Goal: Transaction & Acquisition: Purchase product/service

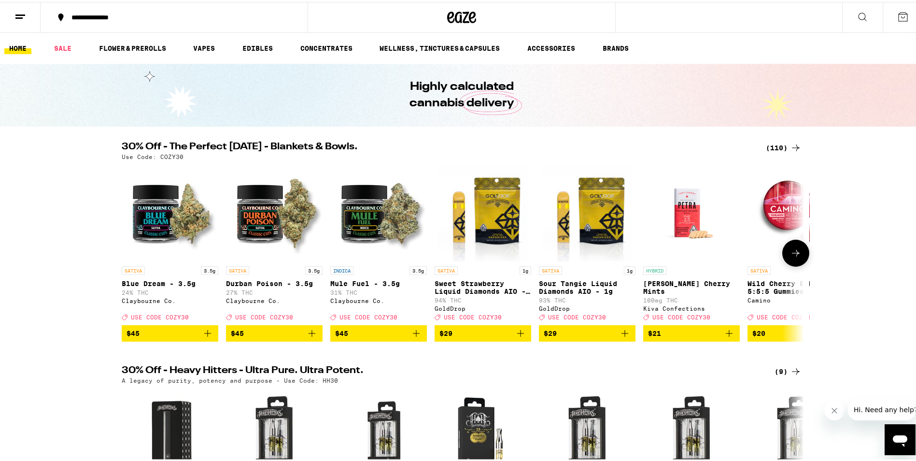
click at [797, 257] on icon at bounding box center [796, 251] width 12 height 12
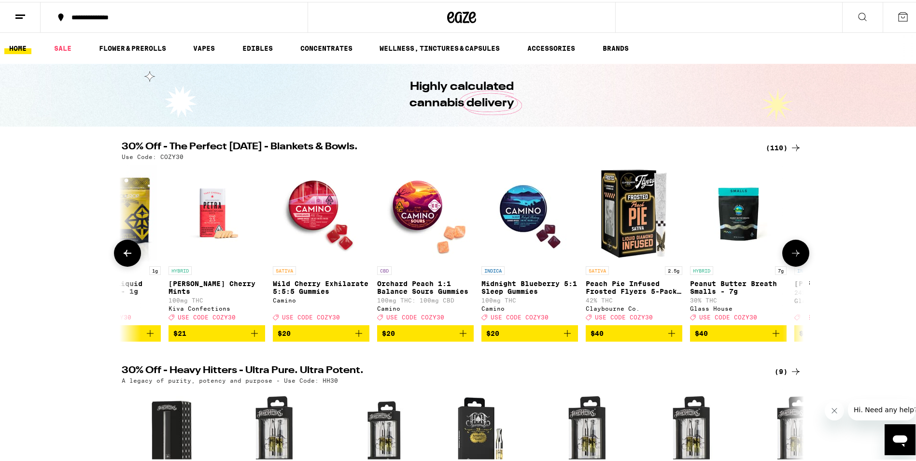
scroll to position [0, 575]
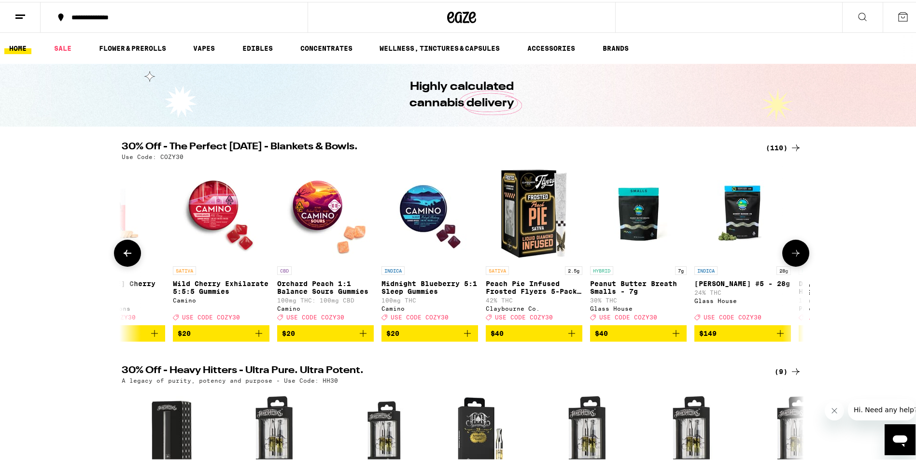
click at [797, 257] on icon at bounding box center [796, 251] width 12 height 12
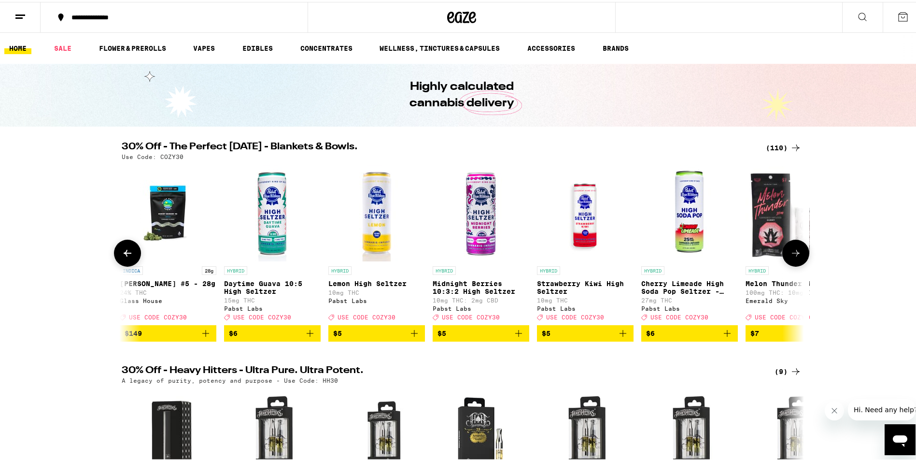
click at [797, 257] on icon at bounding box center [796, 251] width 12 height 12
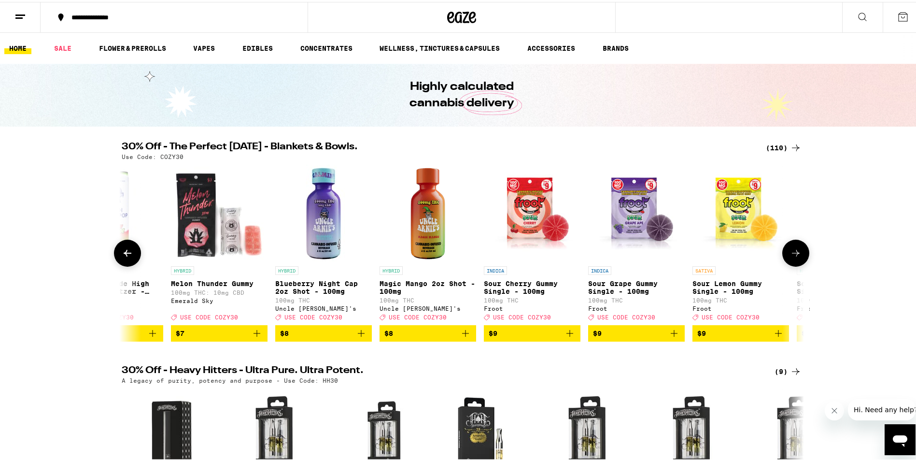
click at [797, 257] on icon at bounding box center [796, 251] width 12 height 12
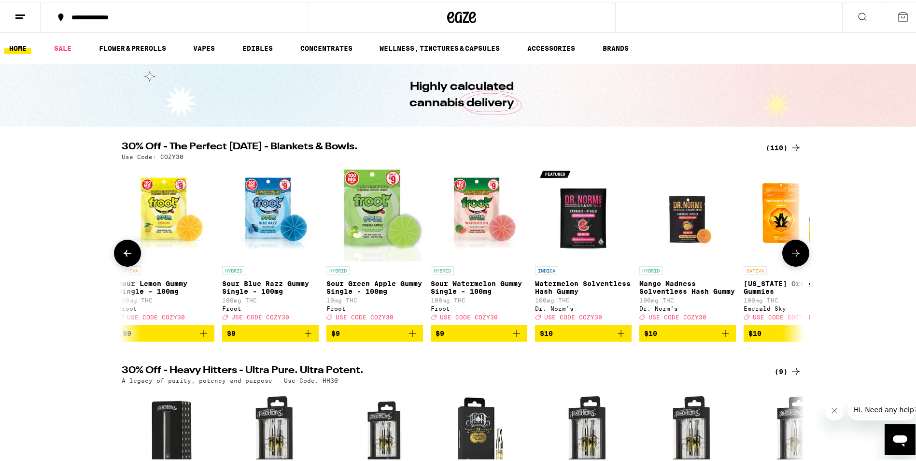
click at [797, 257] on icon at bounding box center [796, 251] width 12 height 12
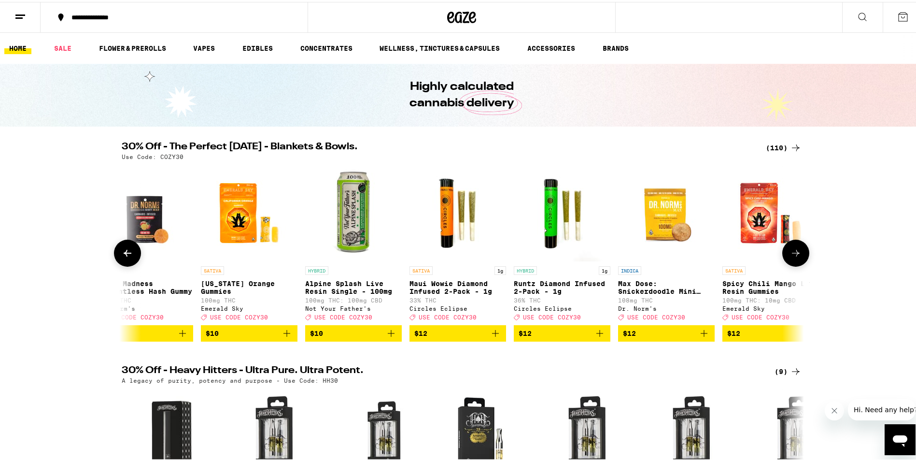
scroll to position [0, 2874]
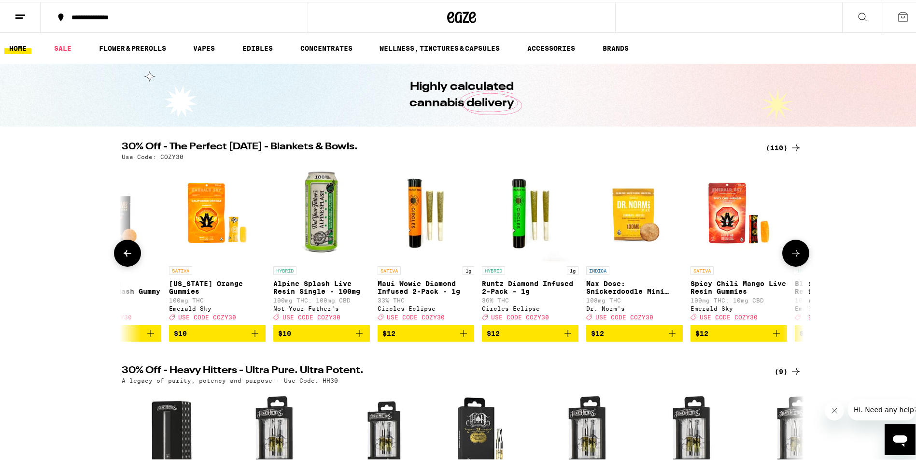
click at [797, 257] on icon at bounding box center [796, 251] width 12 height 12
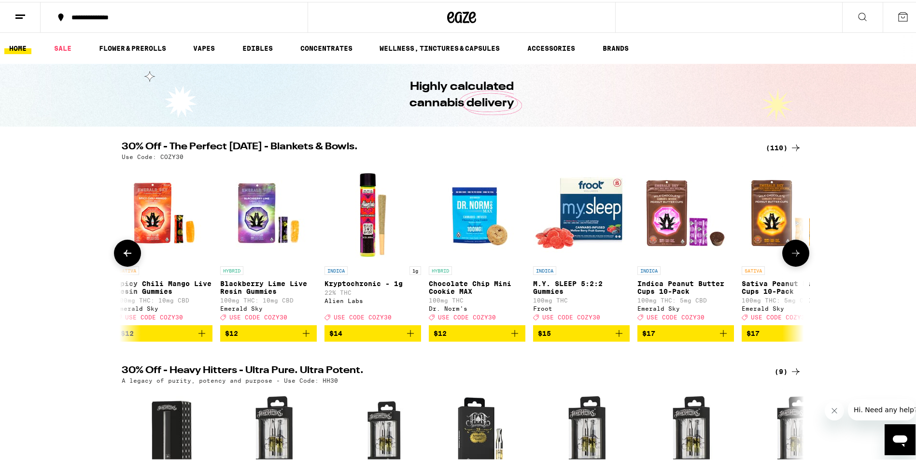
click at [797, 257] on icon at bounding box center [796, 251] width 12 height 12
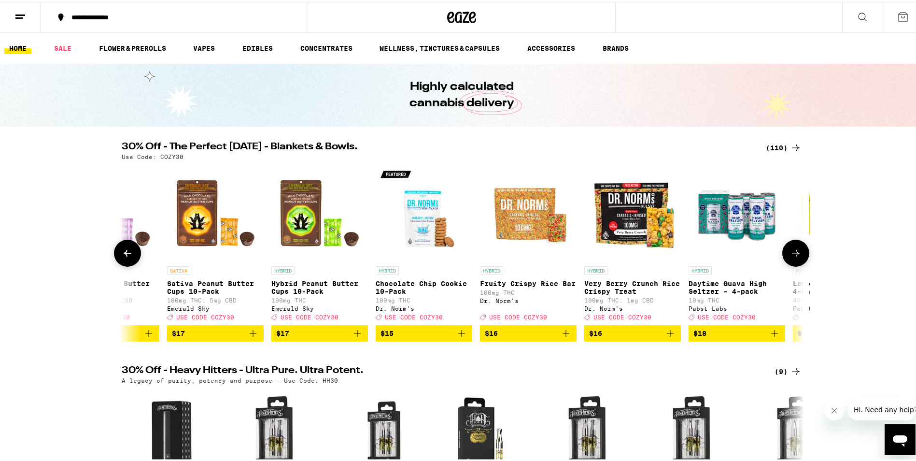
click at [797, 257] on icon at bounding box center [796, 251] width 12 height 12
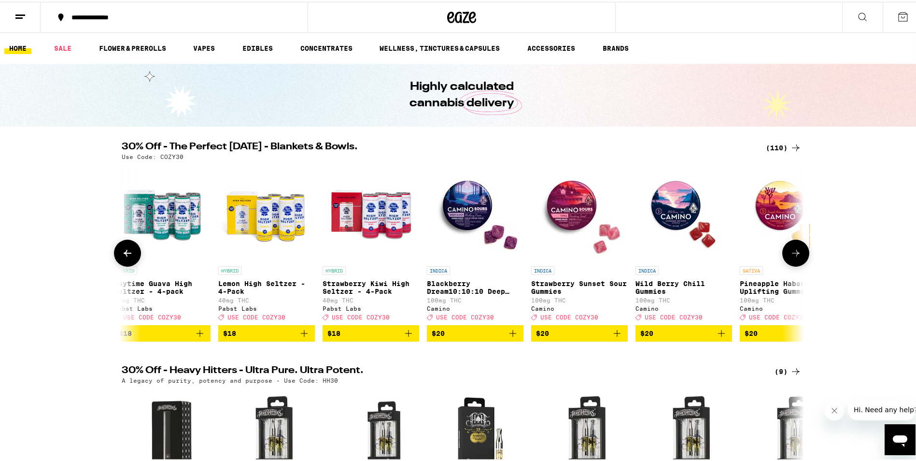
click at [797, 257] on icon at bounding box center [796, 251] width 12 height 12
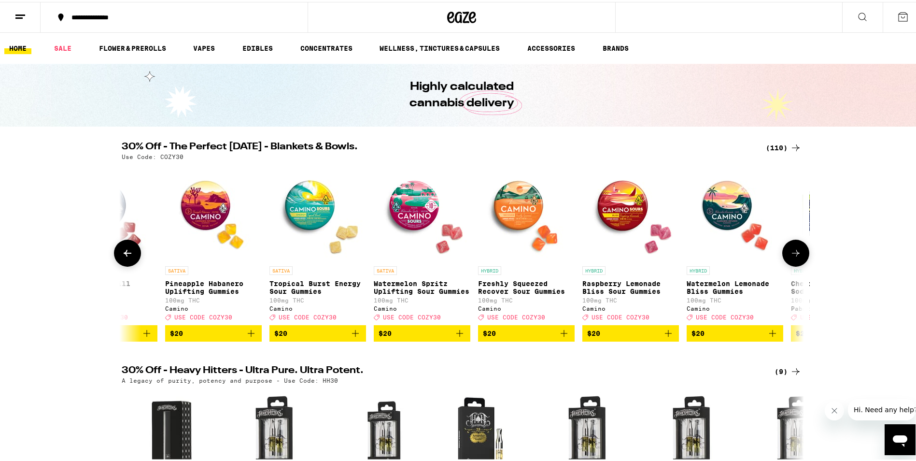
click at [797, 257] on icon at bounding box center [796, 251] width 12 height 12
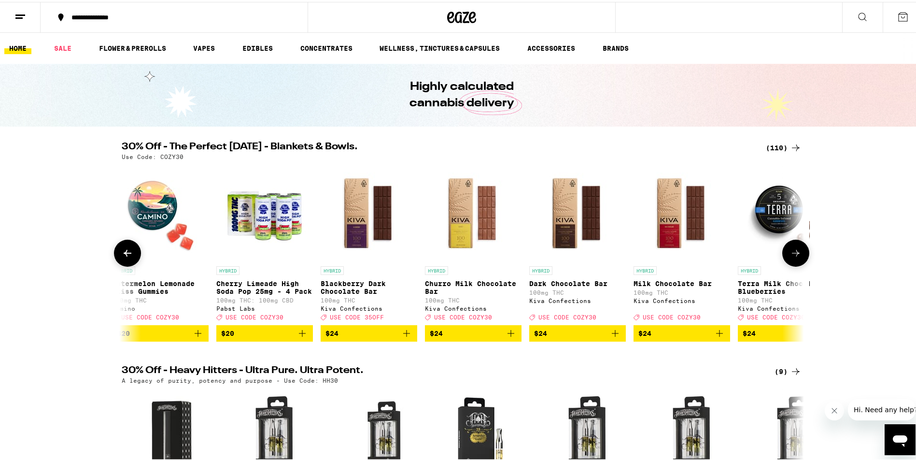
click at [797, 257] on icon at bounding box center [796, 251] width 12 height 12
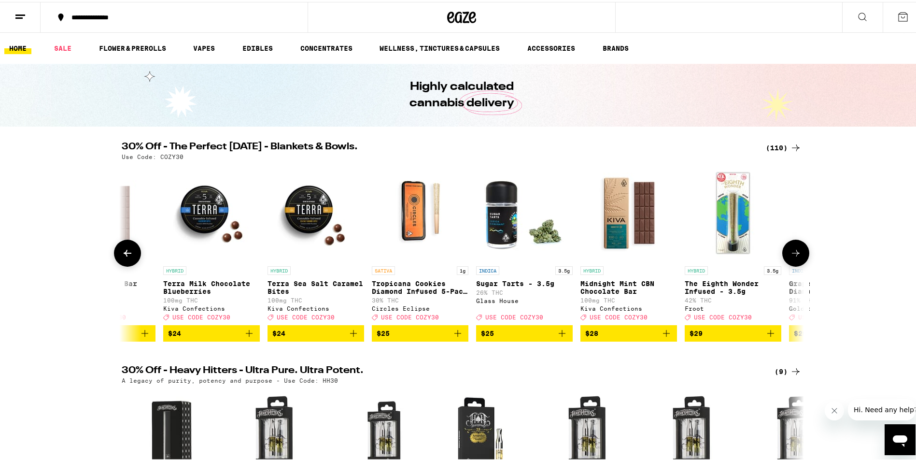
click at [797, 257] on icon at bounding box center [796, 251] width 12 height 12
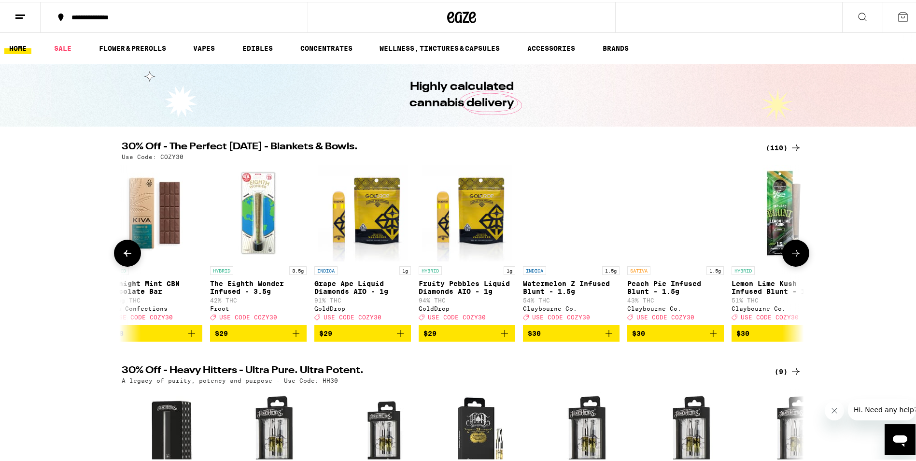
scroll to position [0, 6898]
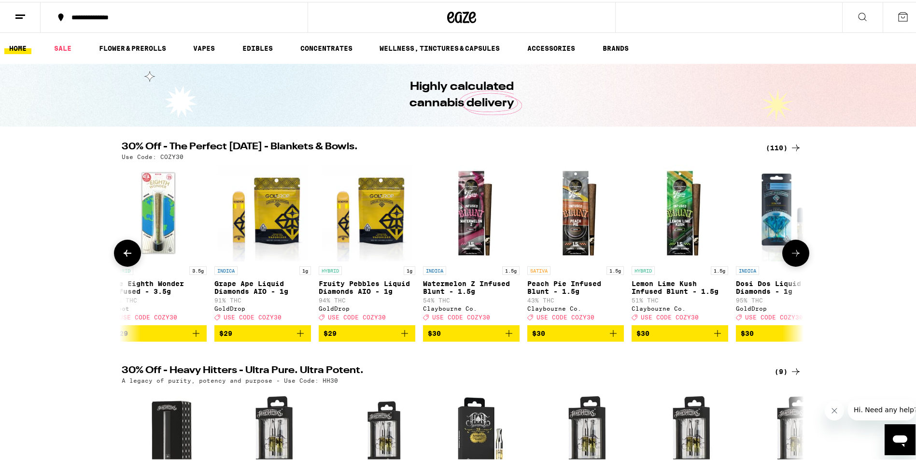
click at [797, 257] on icon at bounding box center [796, 251] width 12 height 12
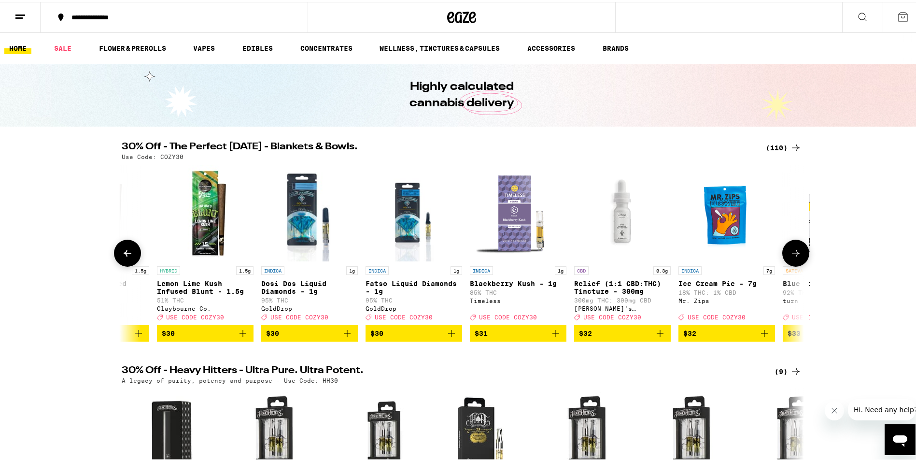
scroll to position [0, 7473]
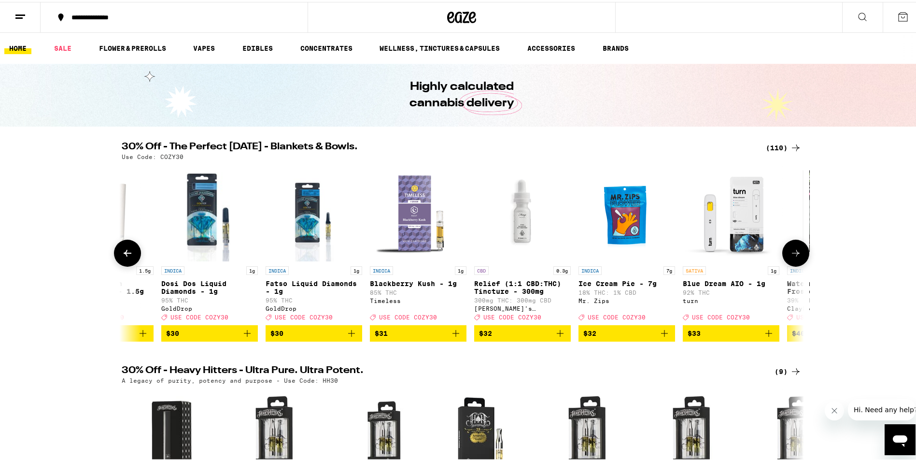
click at [797, 257] on icon at bounding box center [796, 251] width 12 height 12
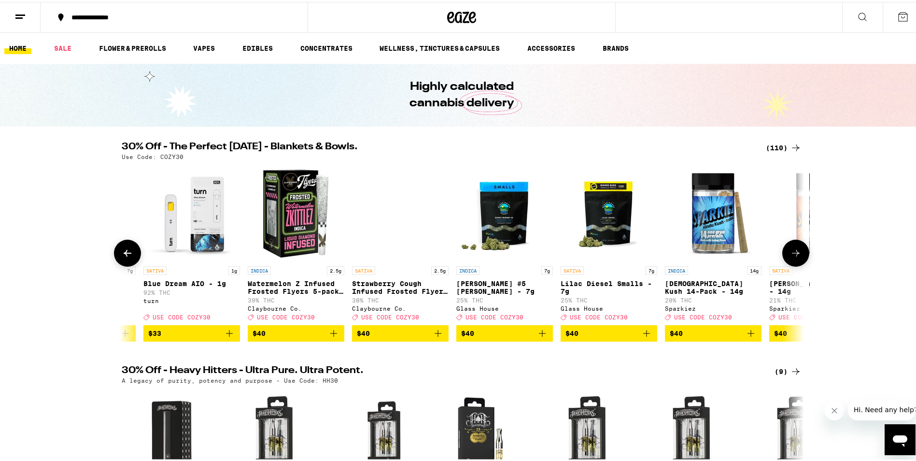
scroll to position [0, 8047]
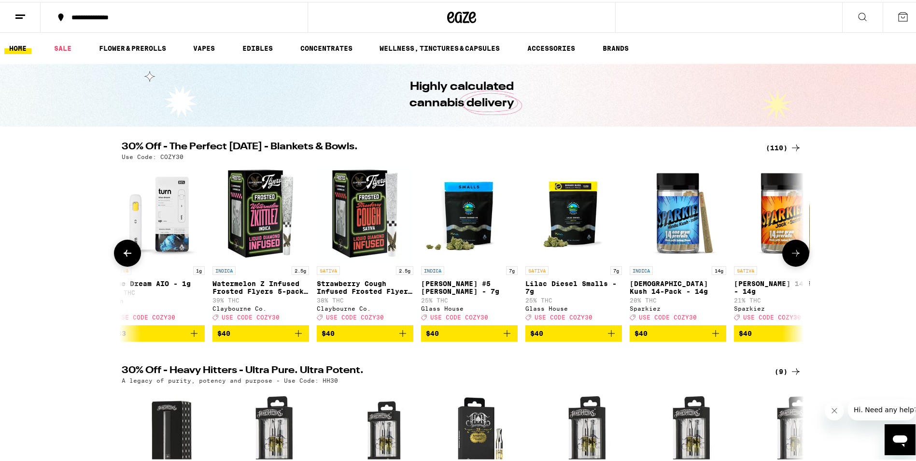
click at [794, 255] on icon at bounding box center [796, 251] width 8 height 7
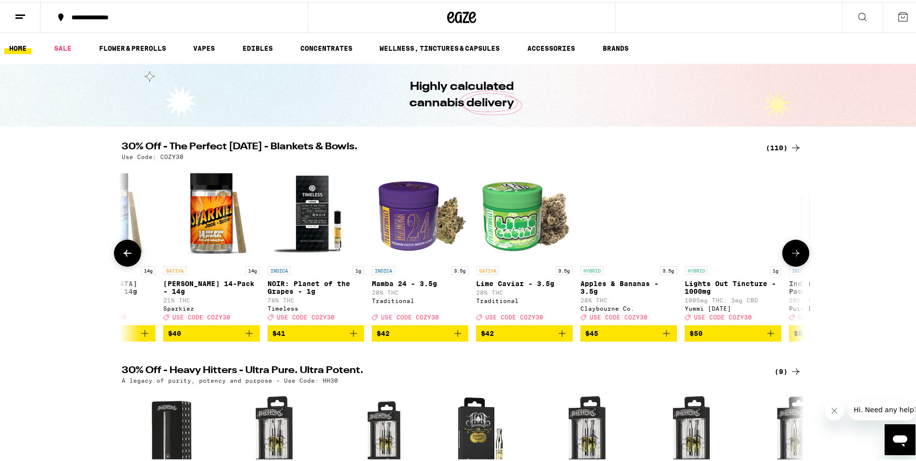
scroll to position [0, 8622]
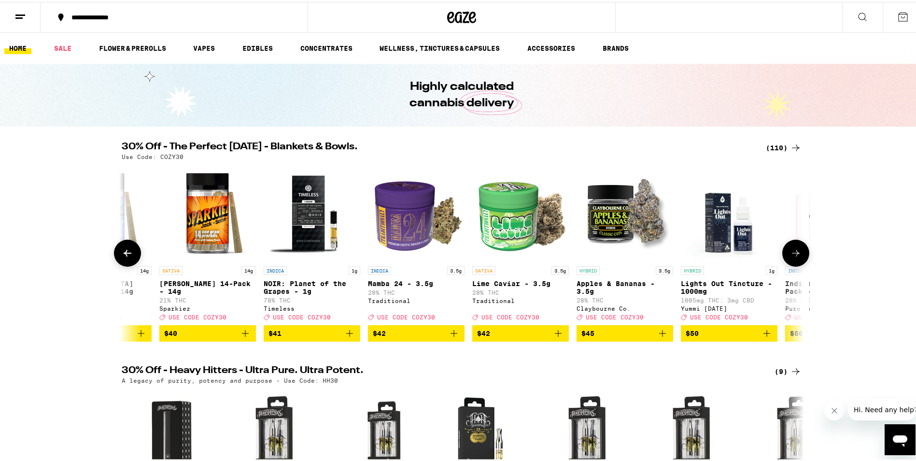
click at [794, 255] on icon at bounding box center [796, 251] width 8 height 7
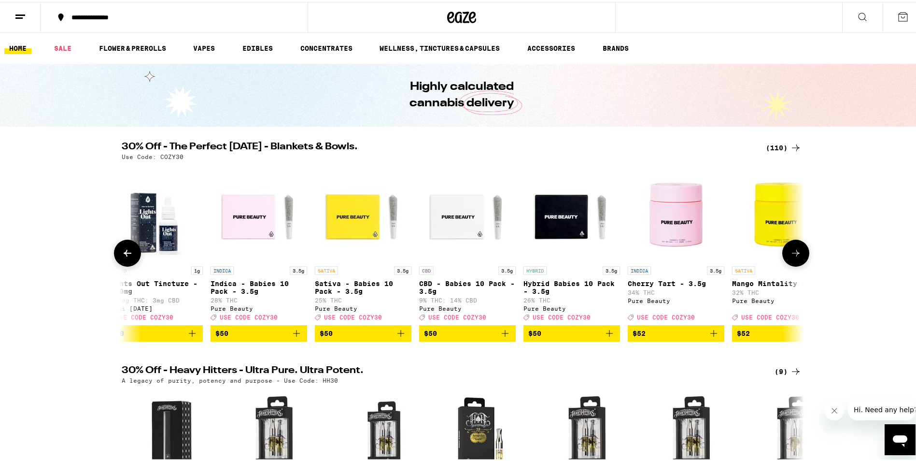
click at [794, 255] on icon at bounding box center [796, 251] width 8 height 7
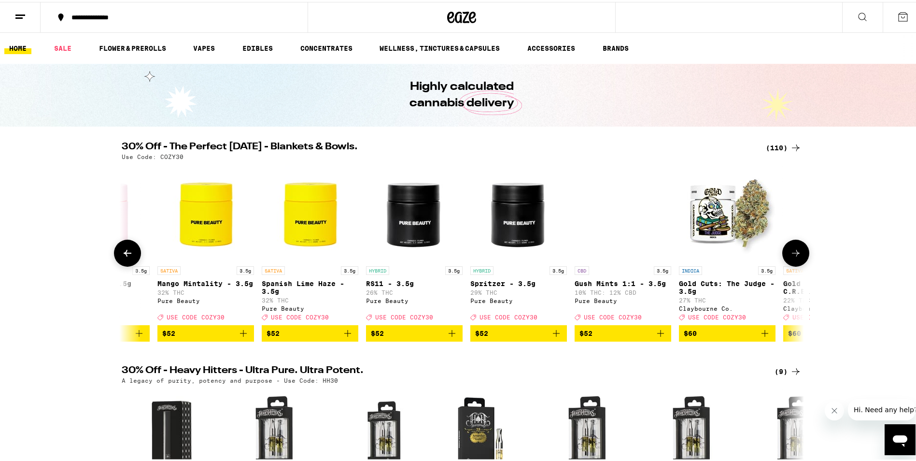
click at [794, 257] on icon at bounding box center [796, 251] width 12 height 12
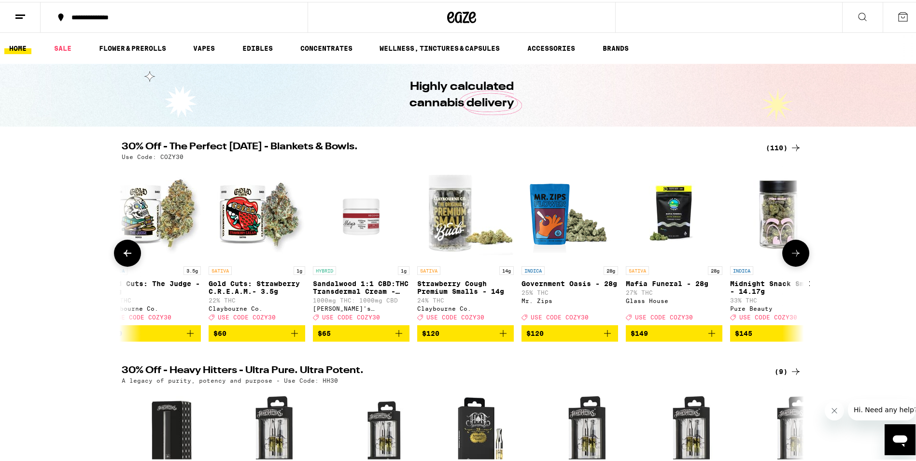
click at [794, 257] on icon at bounding box center [796, 251] width 12 height 12
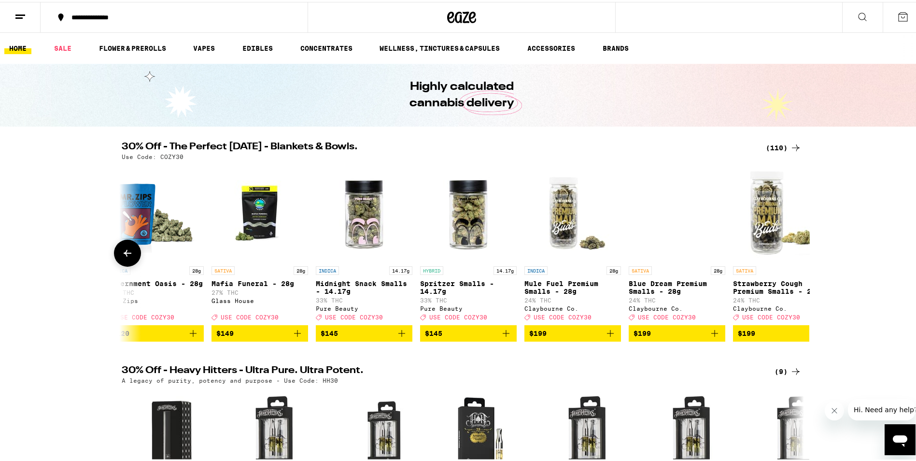
scroll to position [0, 10797]
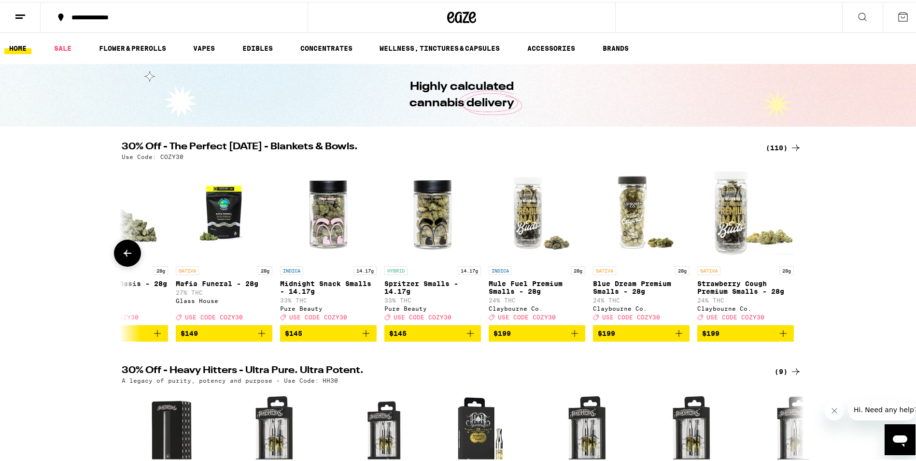
click at [794, 259] on div at bounding box center [796, 251] width 27 height 27
